Goal: Information Seeking & Learning: Learn about a topic

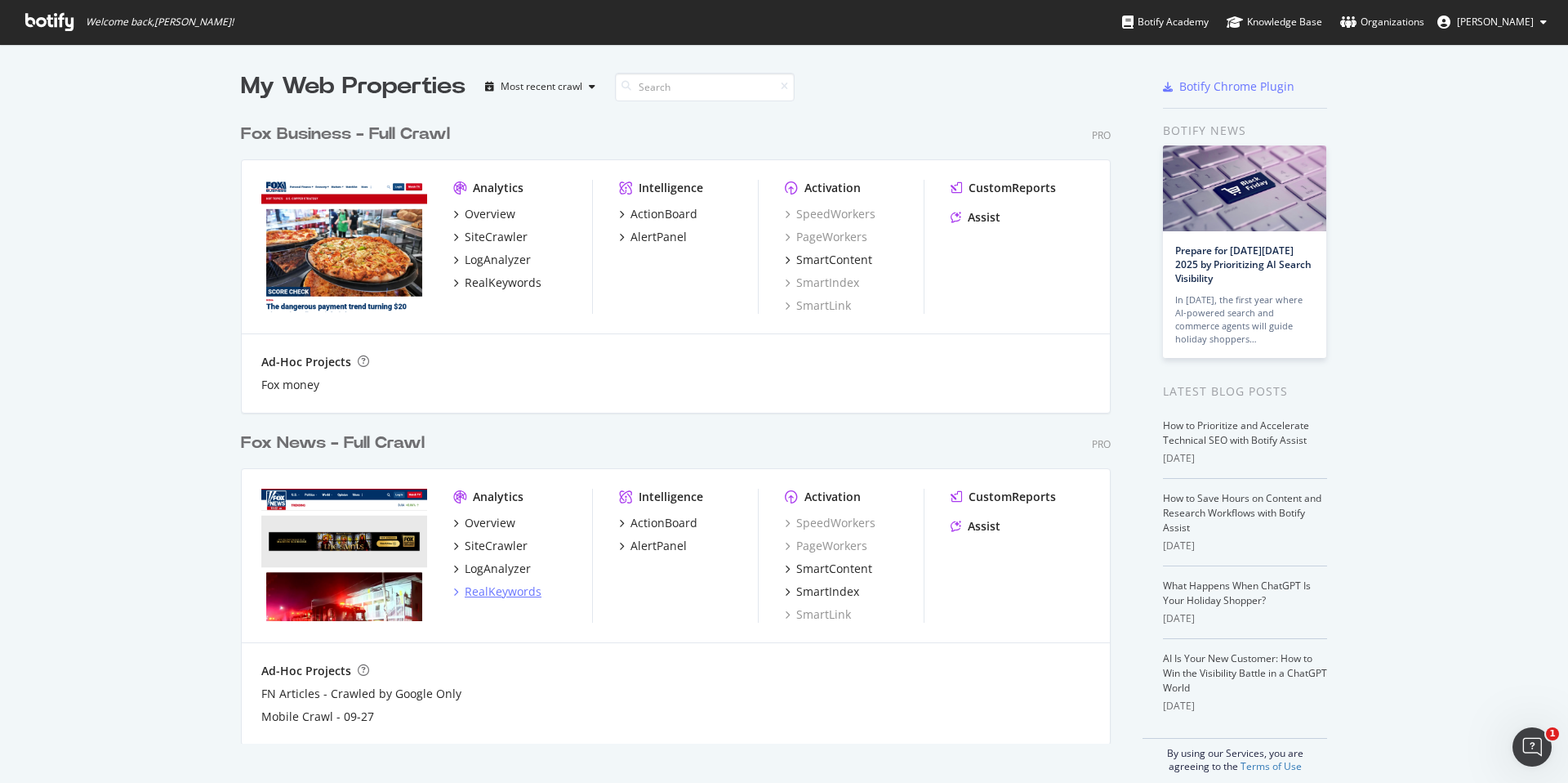
click at [508, 591] on div "RealKeywords" at bounding box center [503, 591] width 77 height 17
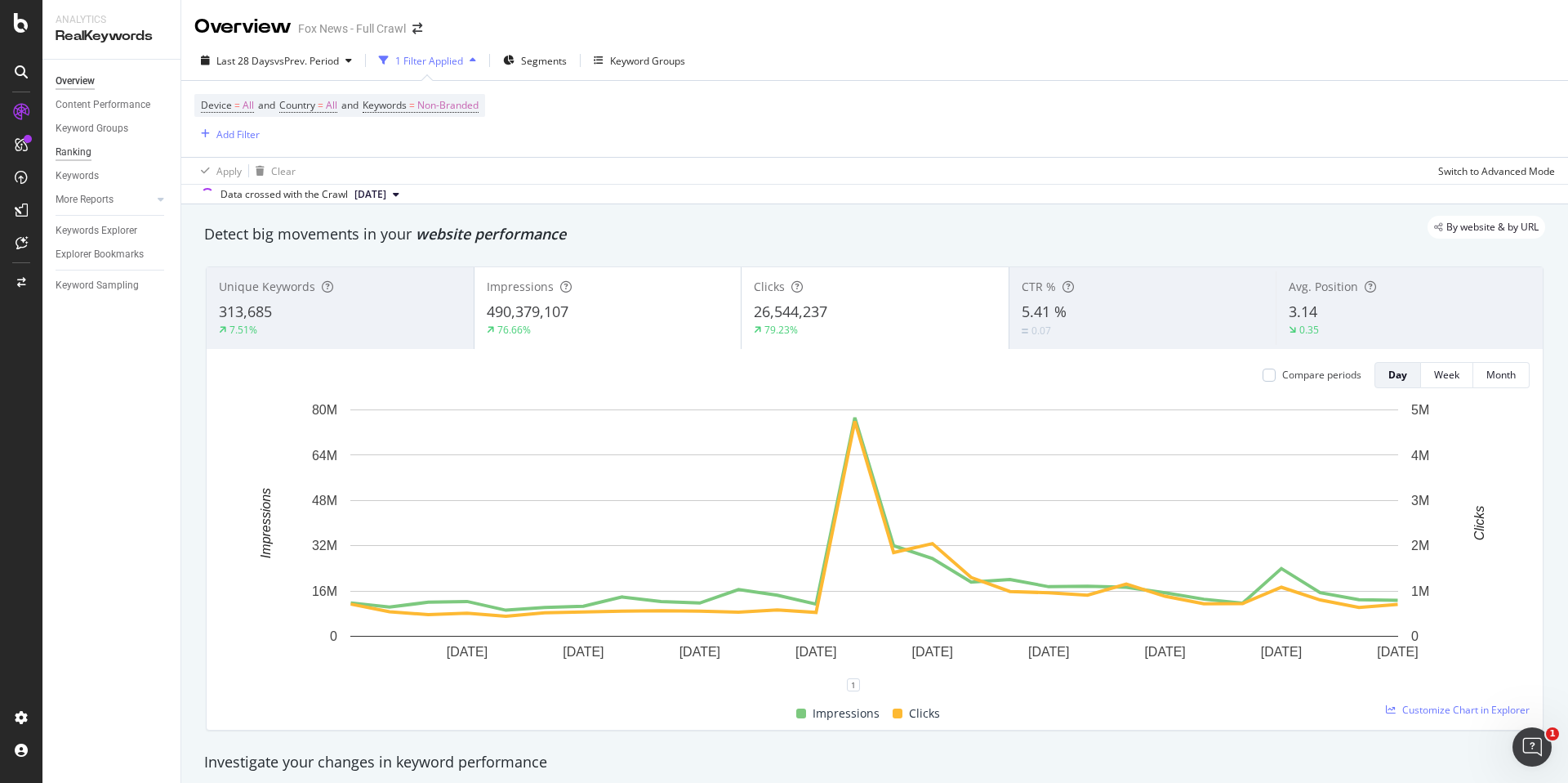
click at [76, 151] on div "Ranking" at bounding box center [73, 152] width 36 height 17
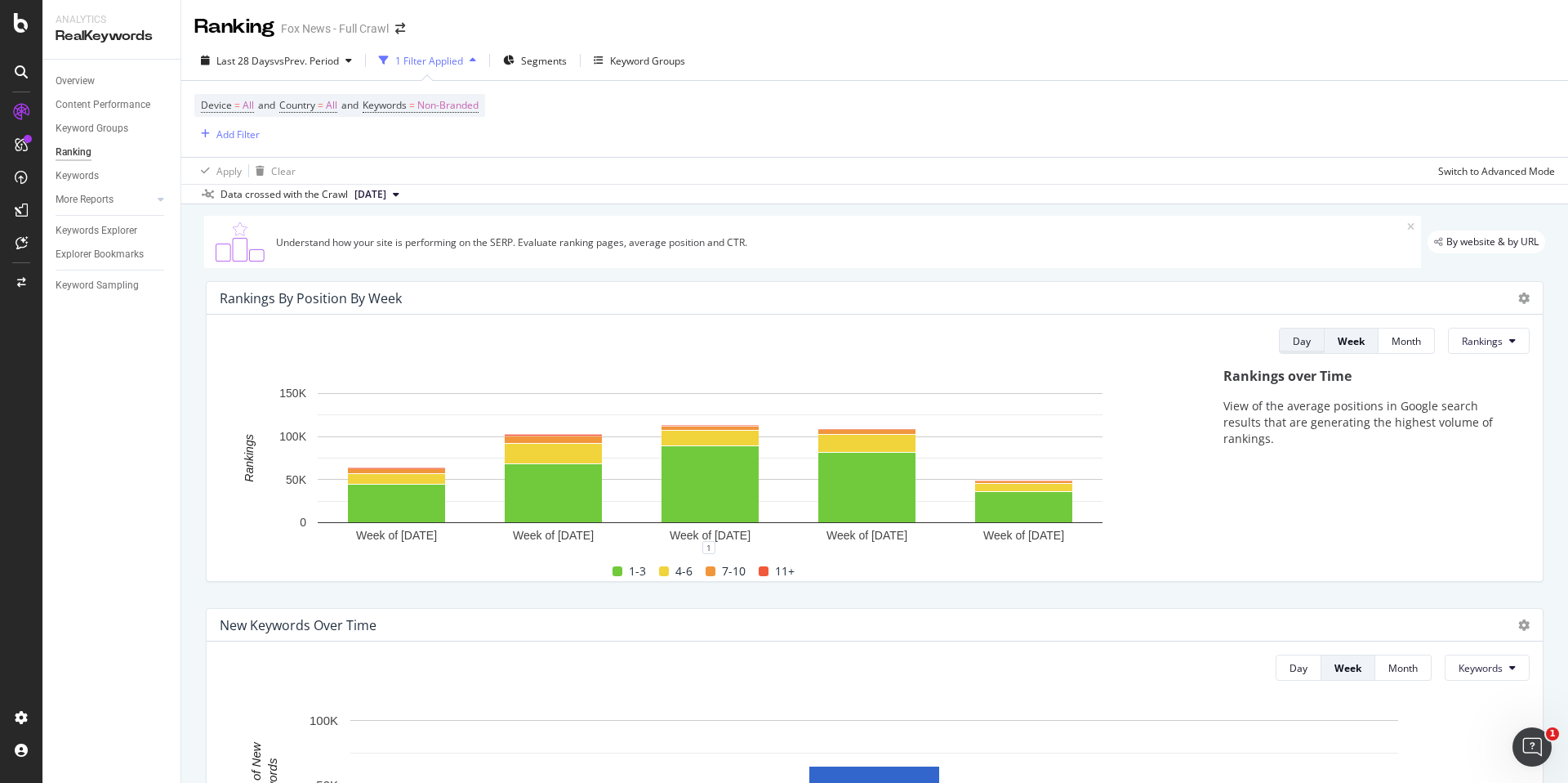
click at [1306, 348] on div "Day" at bounding box center [1301, 341] width 18 height 14
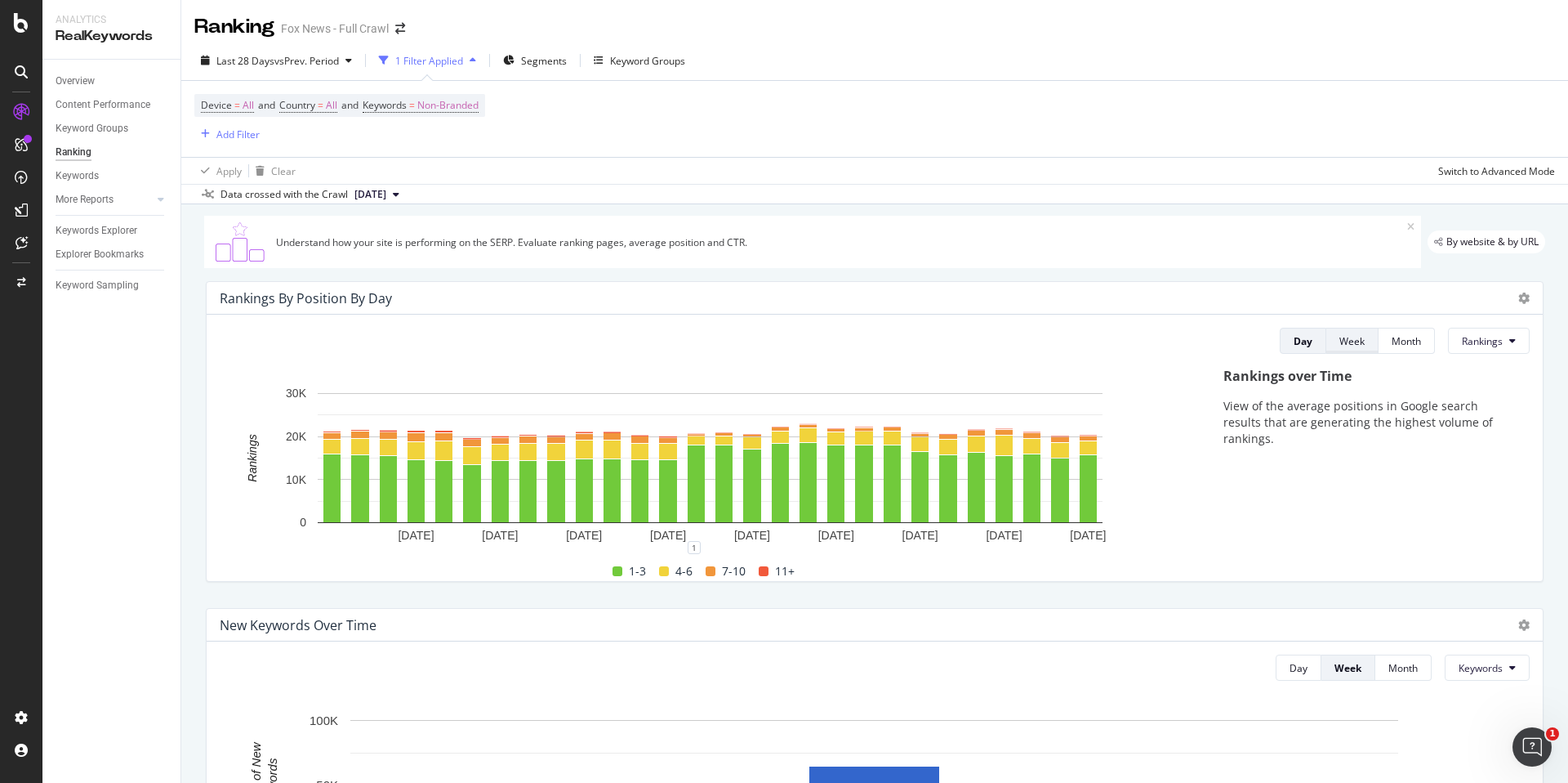
click at [1359, 343] on div "Week" at bounding box center [1352, 341] width 26 height 14
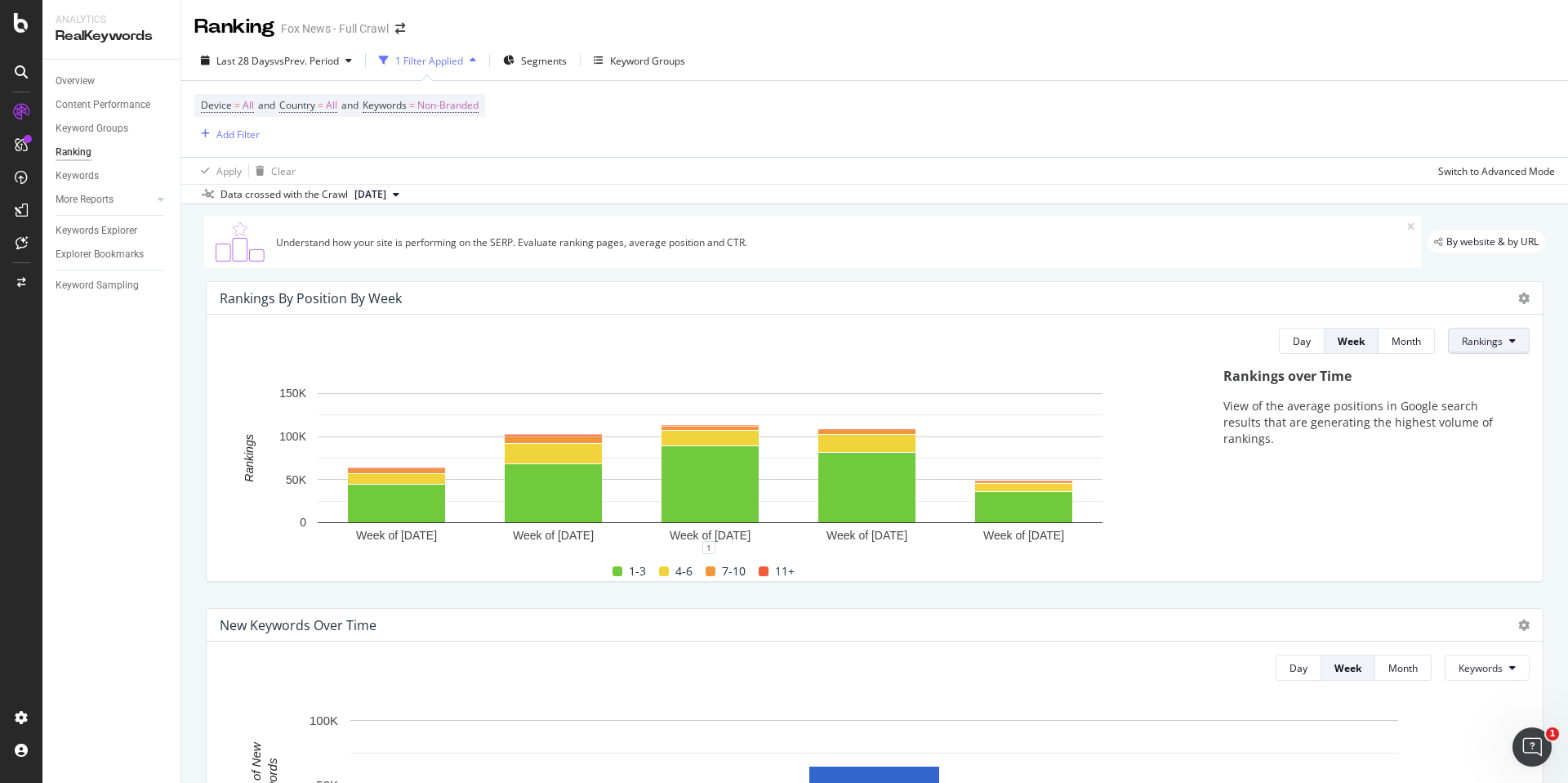
click at [1482, 346] on span "Rankings" at bounding box center [1481, 341] width 40 height 14
click at [1486, 396] on span "Clicks" at bounding box center [1492, 403] width 61 height 15
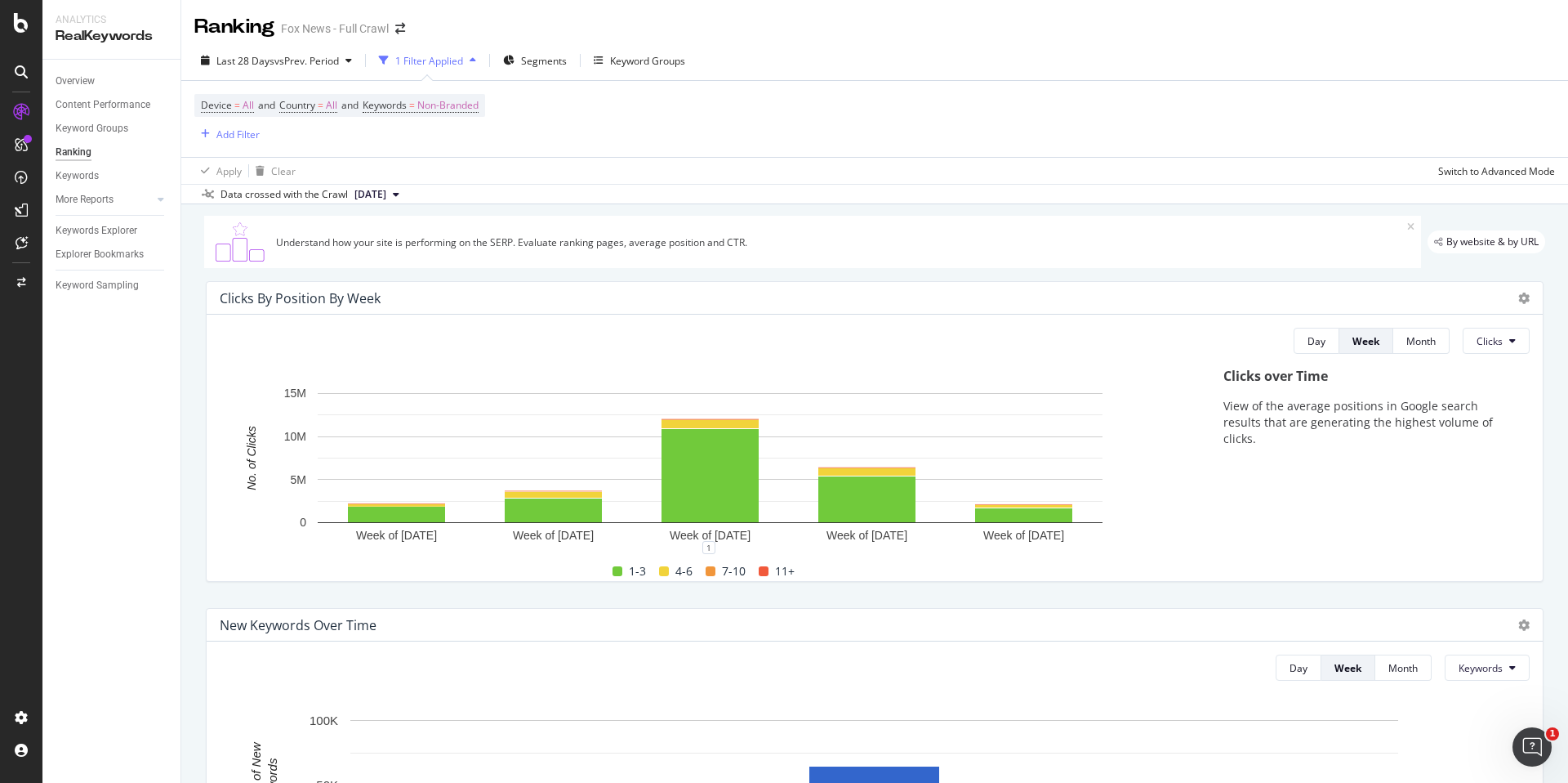
click at [1484, 358] on div "Day Week Month Clicks Hold CMD (⌘) while clicking to filter the report. Week of…" at bounding box center [874, 447] width 1336 height 266
click at [1485, 353] on button "Clicks" at bounding box center [1496, 341] width 67 height 27
click at [1508, 434] on span "Impressions" at bounding box center [1508, 433] width 61 height 15
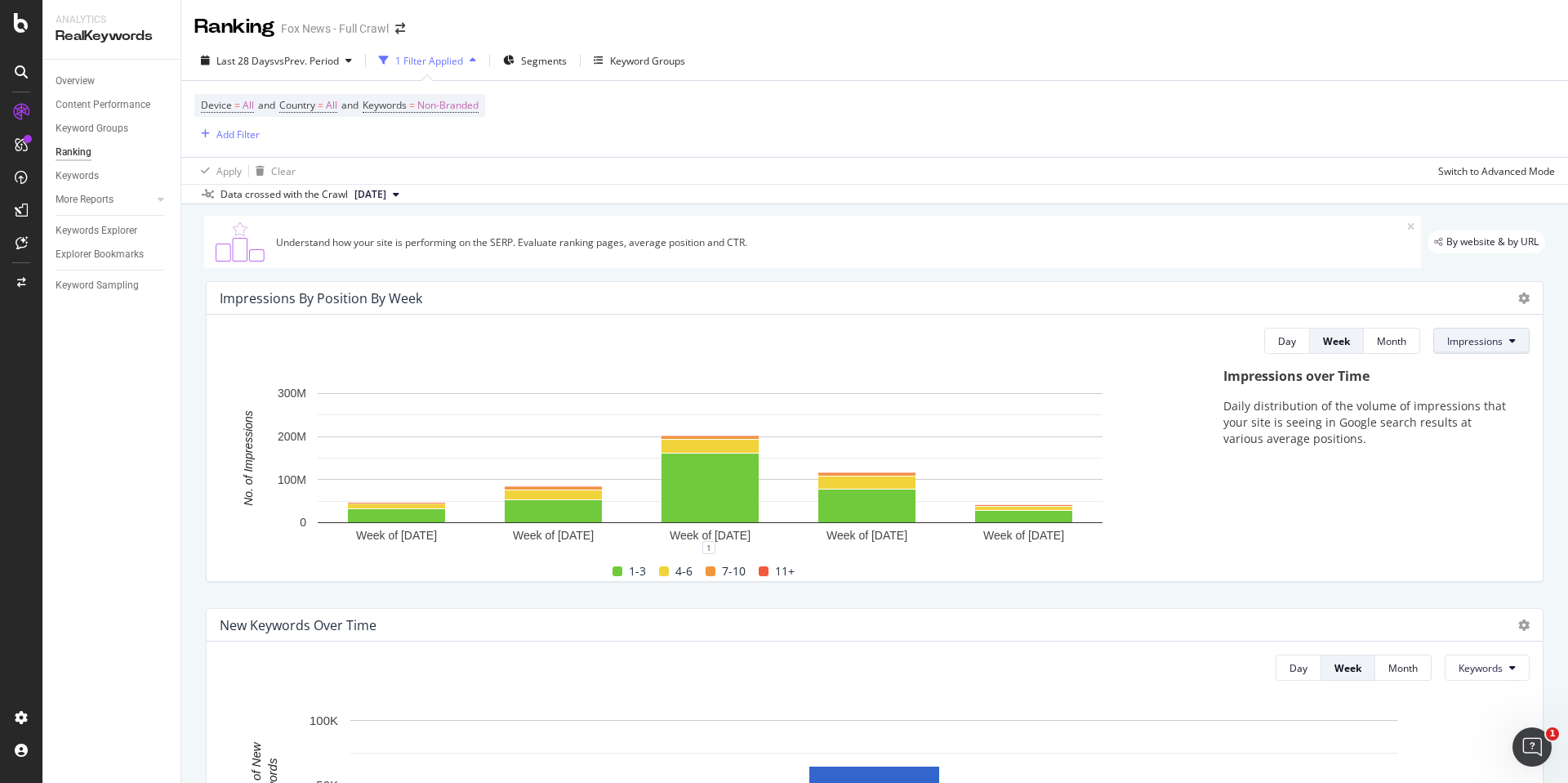
click at [1506, 339] on button "Impressions" at bounding box center [1481, 341] width 96 height 27
click at [1487, 371] on span "Rankings" at bounding box center [1477, 373] width 61 height 15
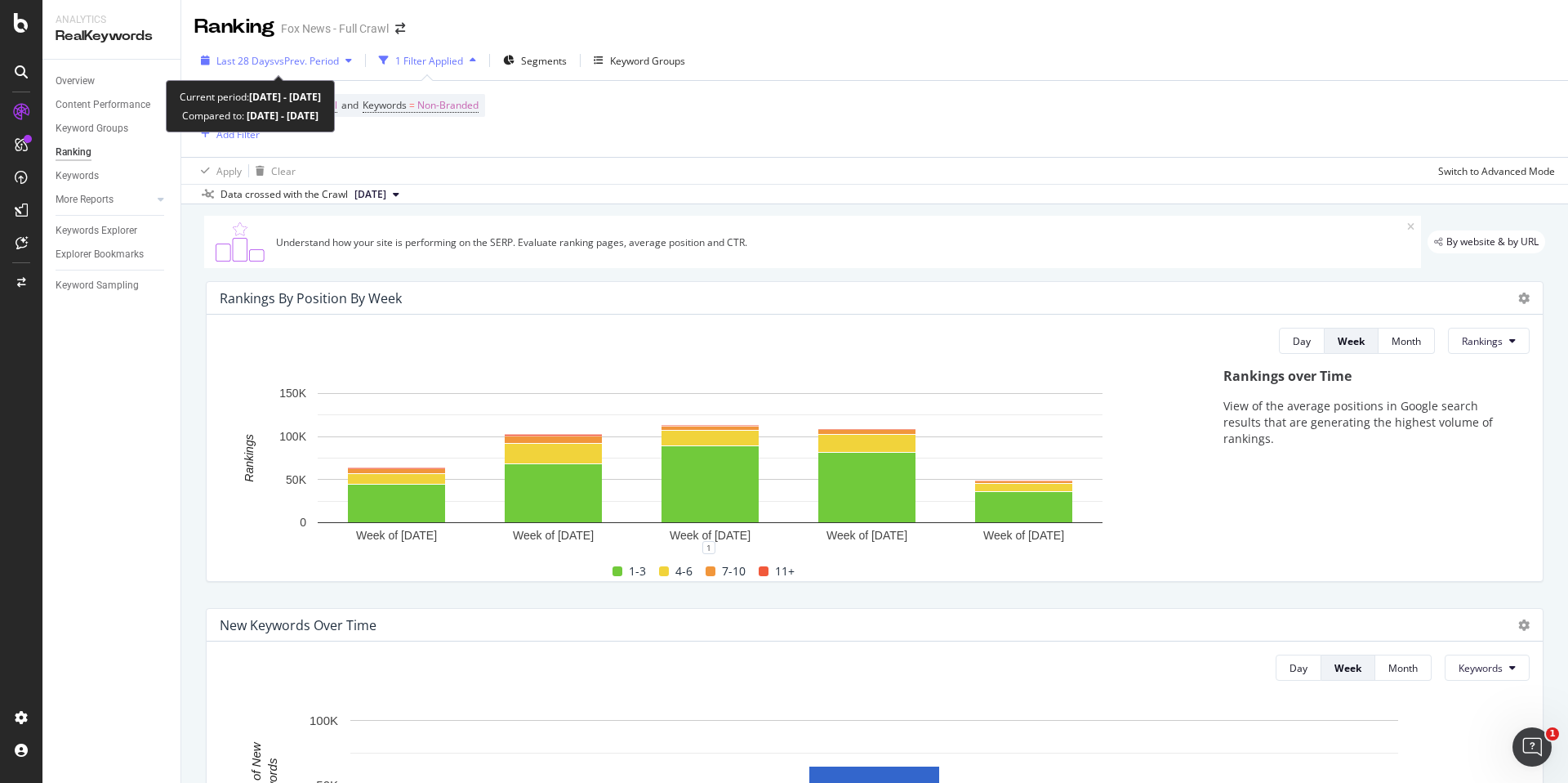
click at [339, 61] on span "vs Prev. Period" at bounding box center [307, 61] width 65 height 14
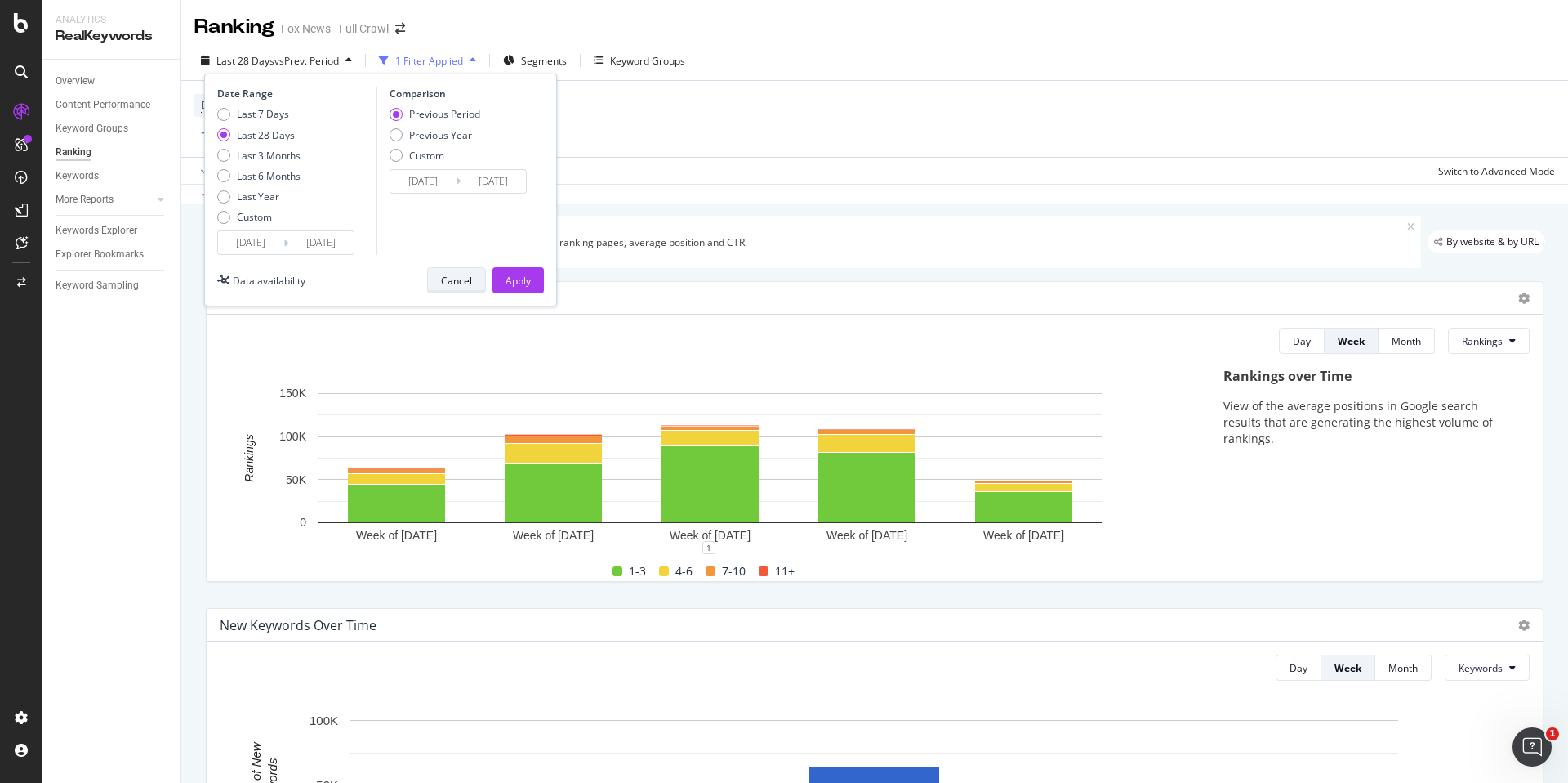
click at [459, 286] on div "Cancel" at bounding box center [457, 281] width 31 height 14
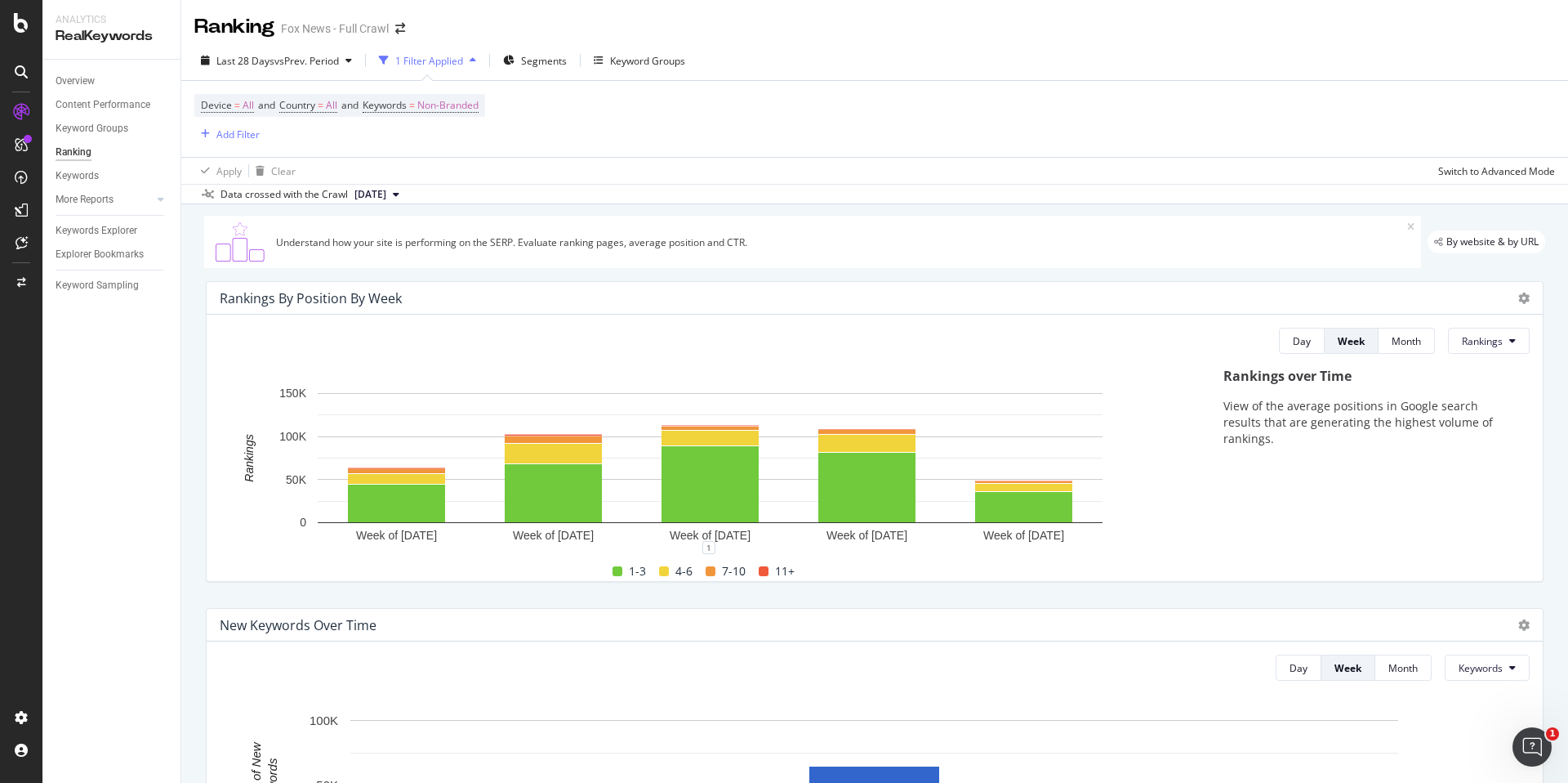
click at [400, 194] on icon at bounding box center [396, 194] width 7 height 10
click at [1503, 334] on span "Rankings" at bounding box center [1481, 341] width 40 height 14
click at [1498, 407] on span "Clicks" at bounding box center [1492, 403] width 61 height 15
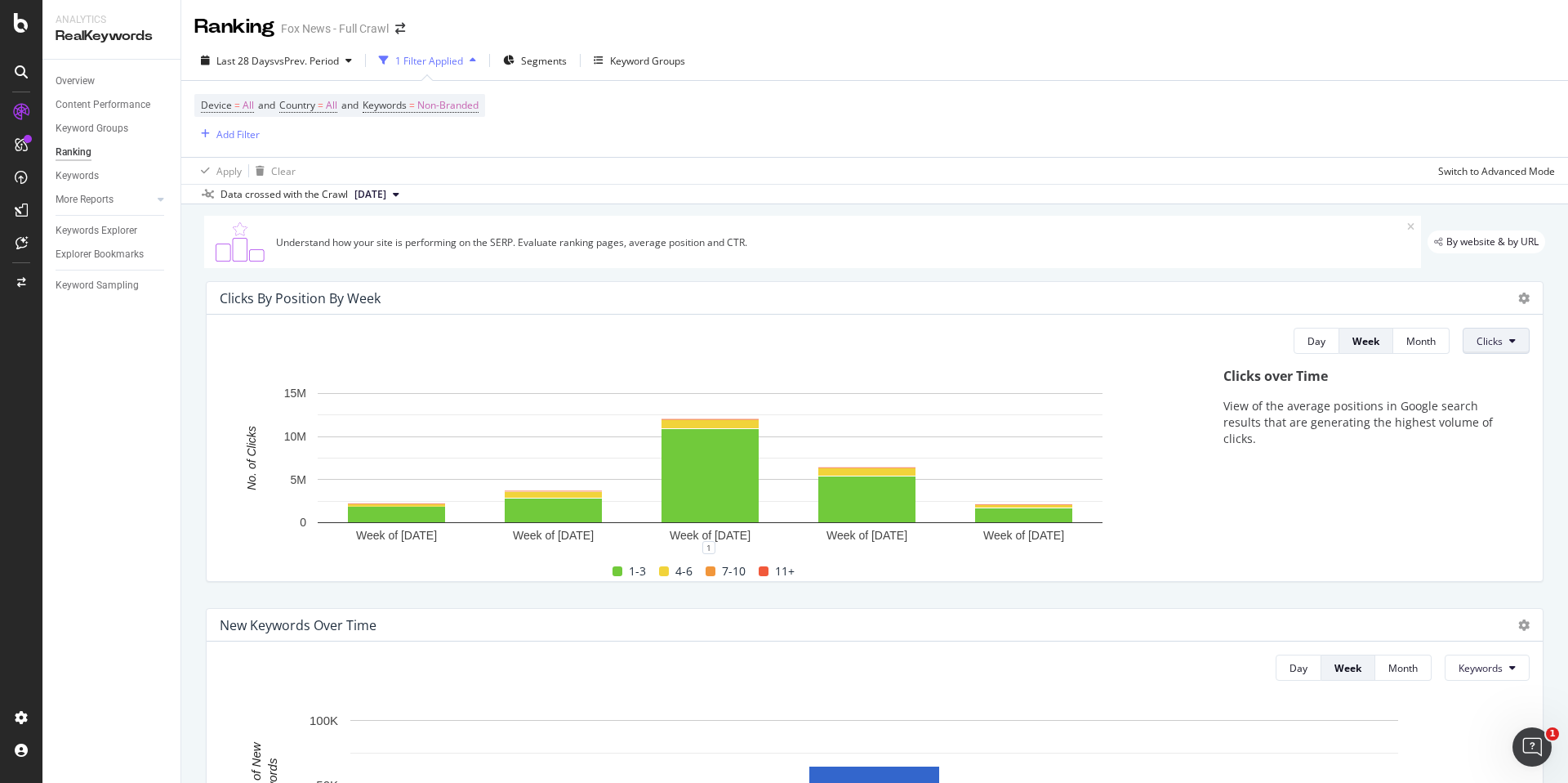
click at [1483, 351] on button "Clicks" at bounding box center [1496, 341] width 67 height 27
click at [1498, 375] on span "Rankings" at bounding box center [1508, 373] width 61 height 15
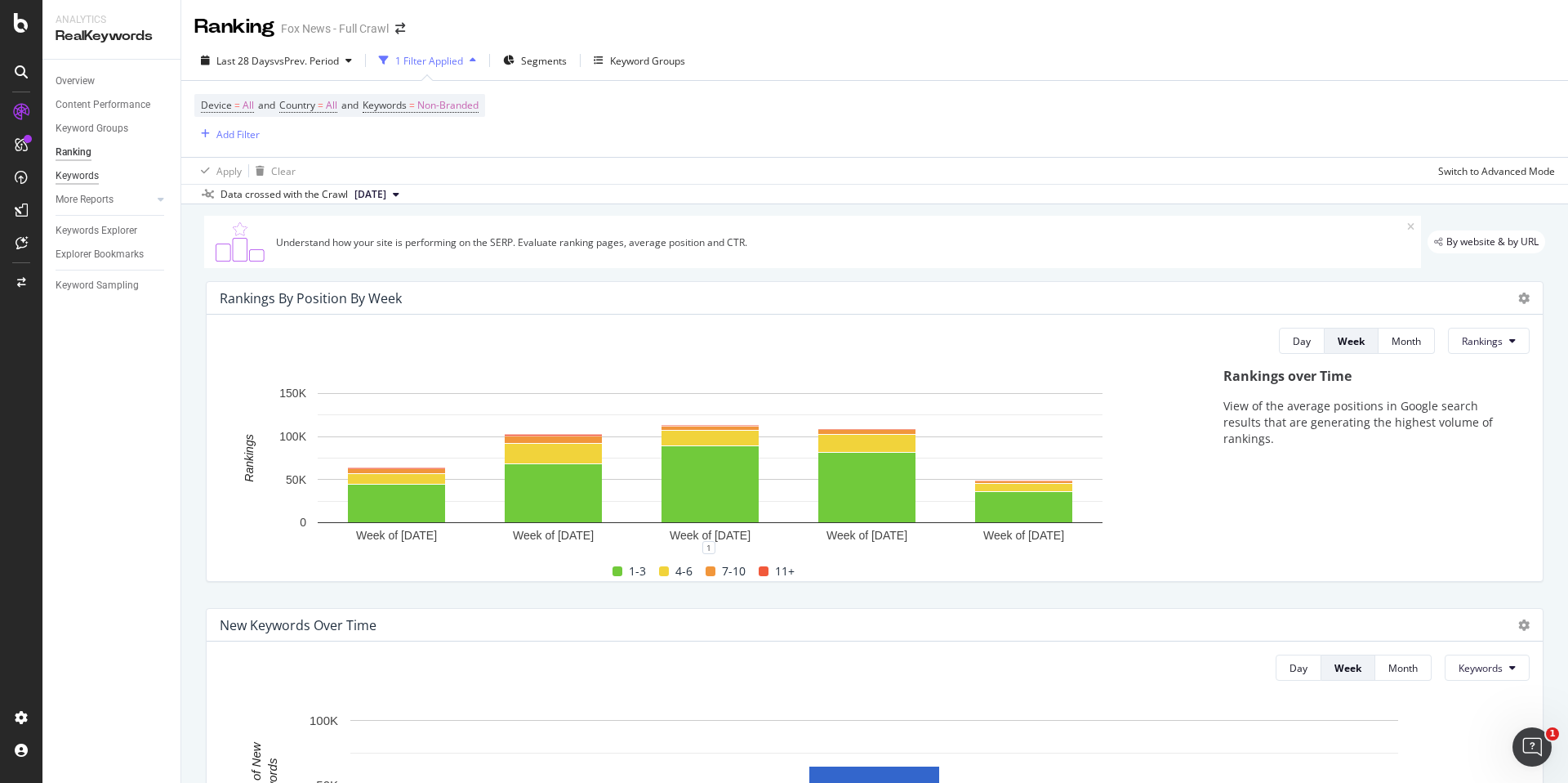
click at [84, 174] on div "Keywords" at bounding box center [77, 175] width 43 height 17
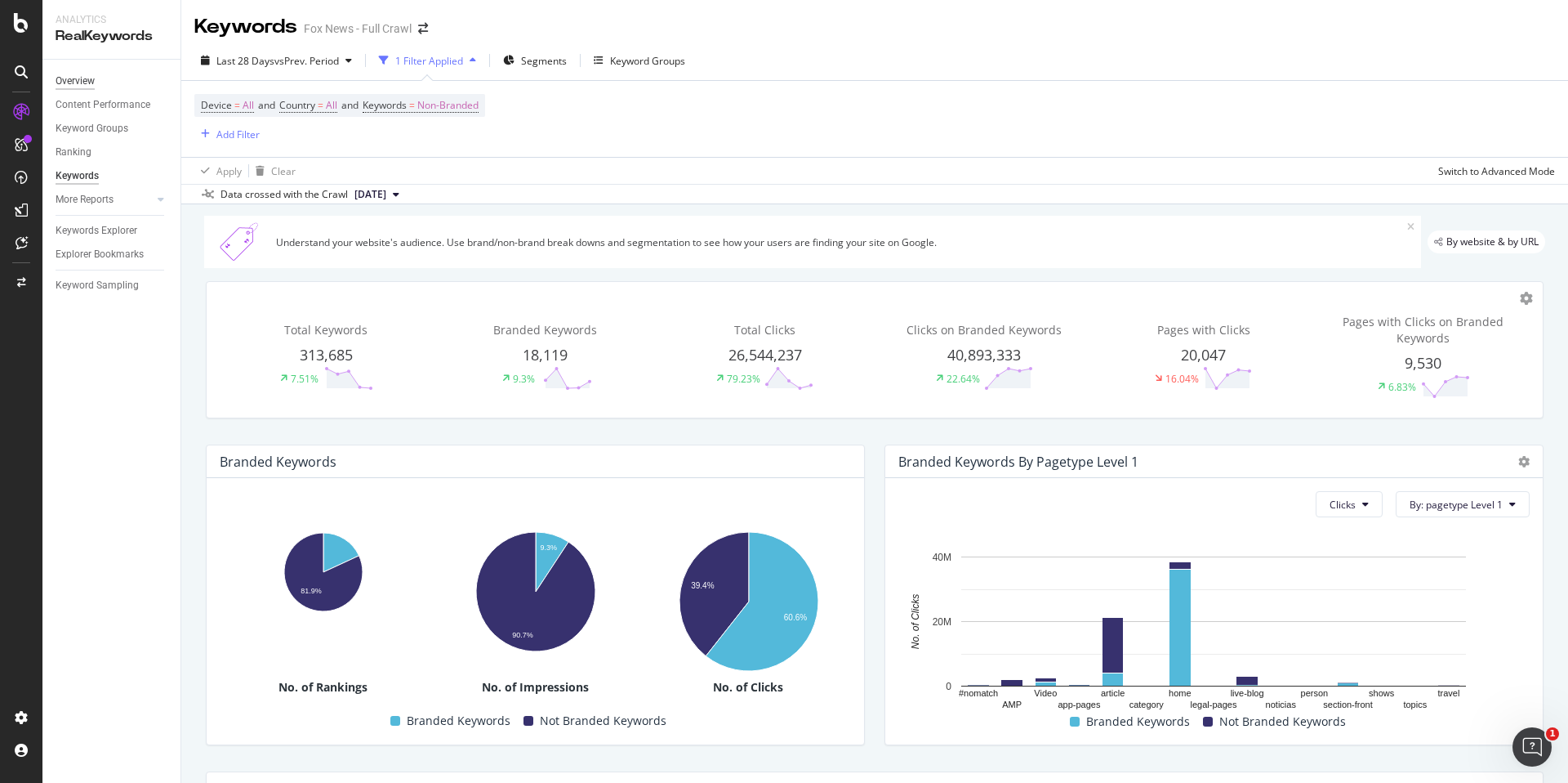
click at [80, 79] on div "Overview" at bounding box center [75, 81] width 39 height 17
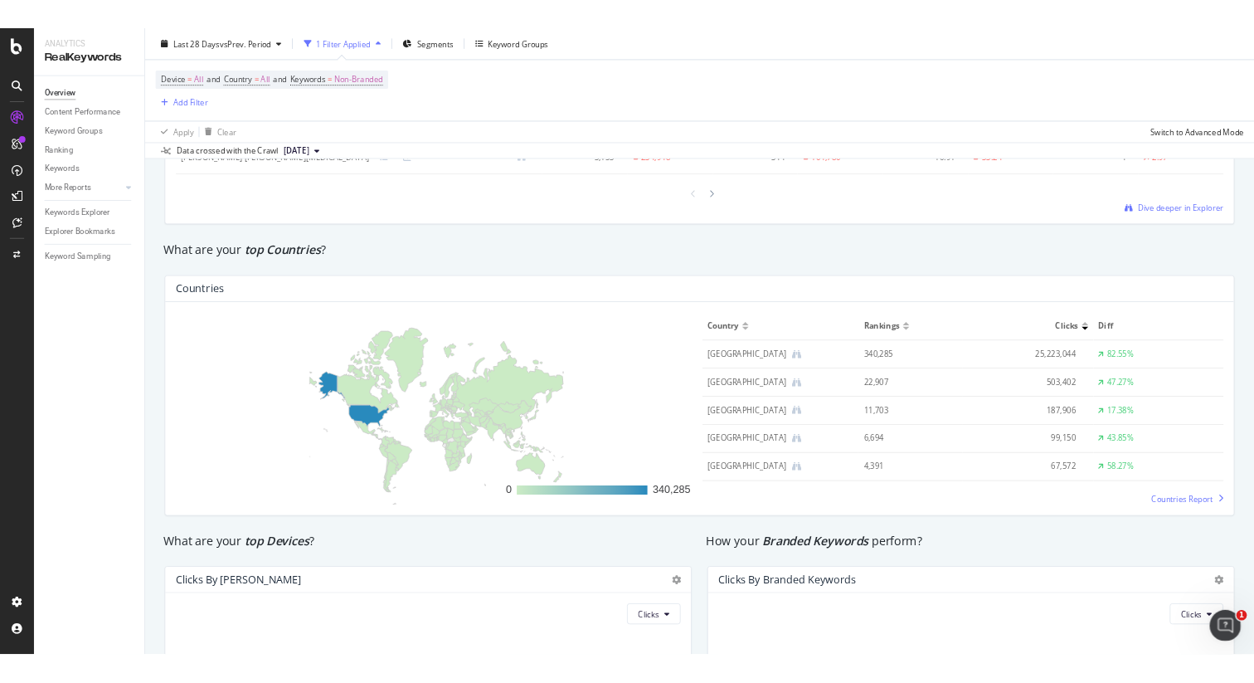
scroll to position [1281, 0]
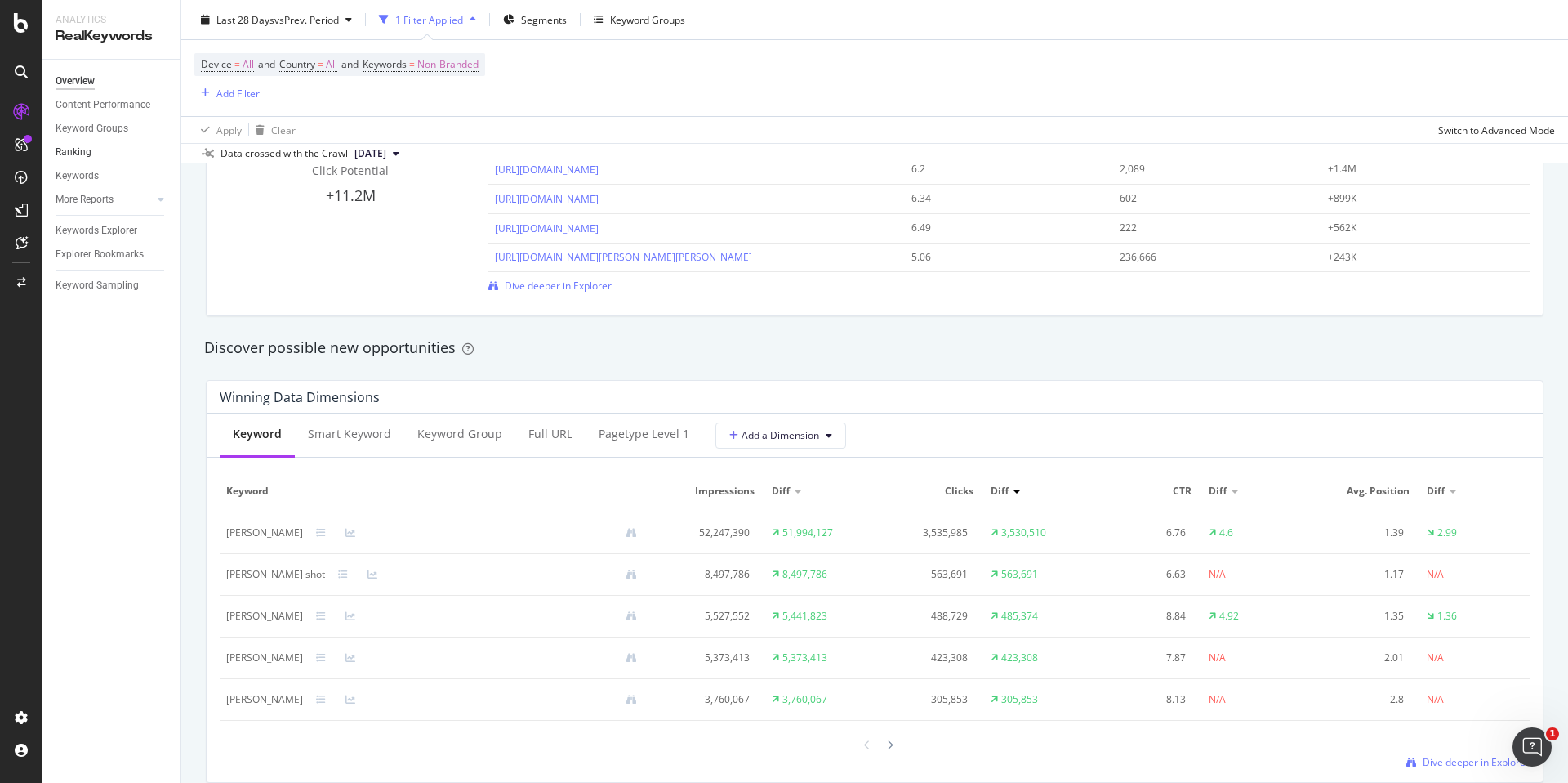
click at [96, 155] on link "Ranking" at bounding box center [111, 152] width 113 height 17
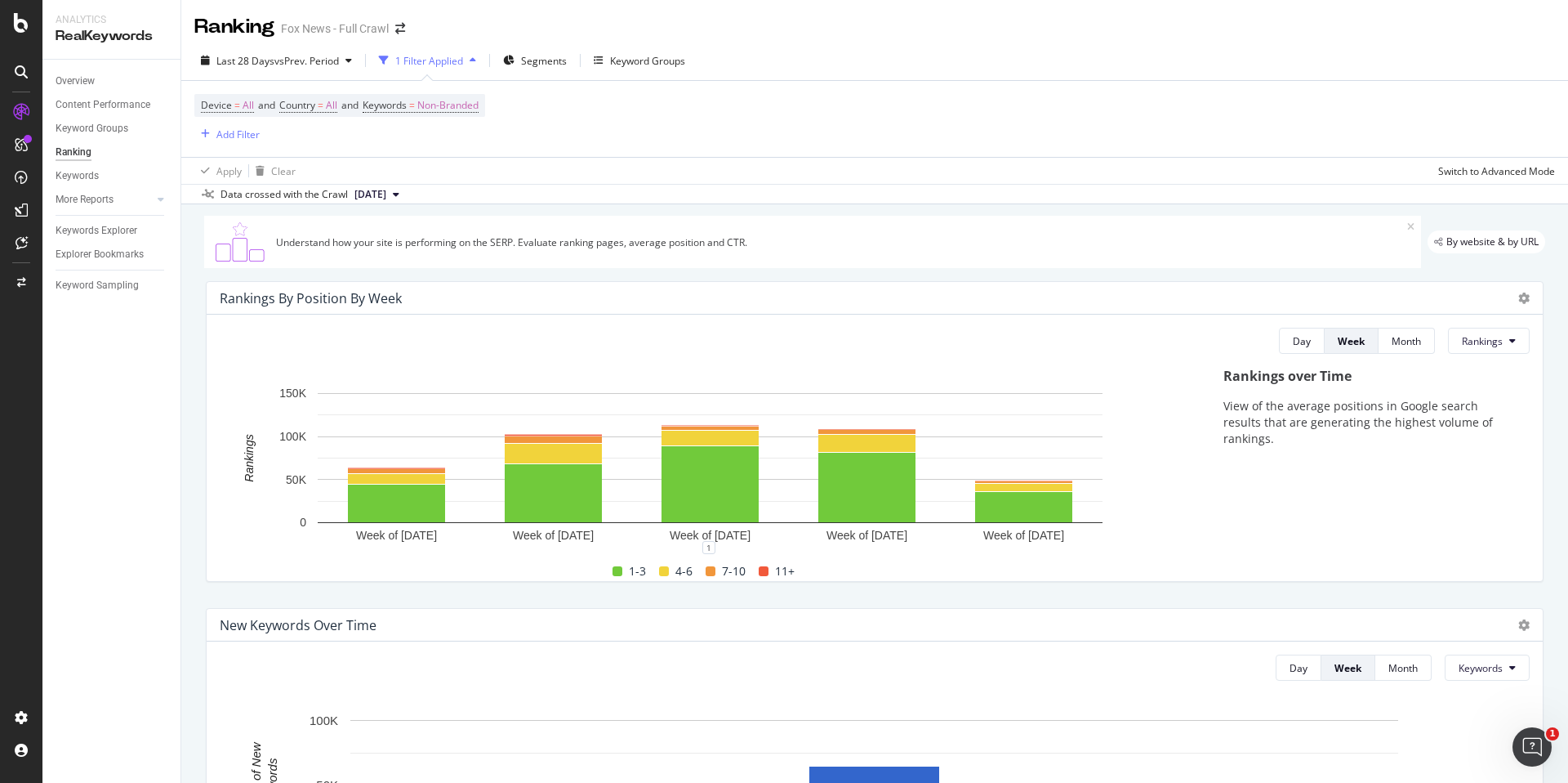
click at [204, 332] on div "Rankings By Position By Week Day Week Month Rankings Hold CMD (⌘) while clickin…" at bounding box center [874, 431] width 1357 height 327
